Goal: Information Seeking & Learning: Learn about a topic

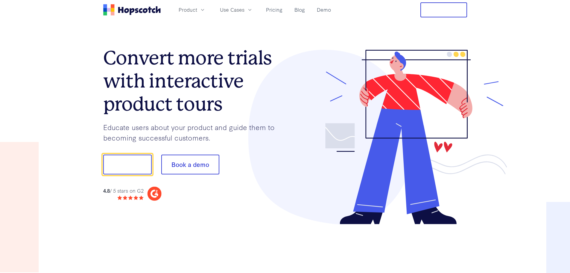
click at [322, 11] on link "Demo" at bounding box center [323, 10] width 19 height 10
click at [272, 11] on link "Pricing" at bounding box center [274, 10] width 21 height 10
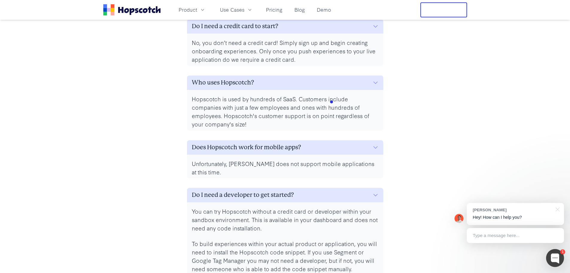
scroll to position [2817, 0]
